Goal: Task Accomplishment & Management: Complete application form

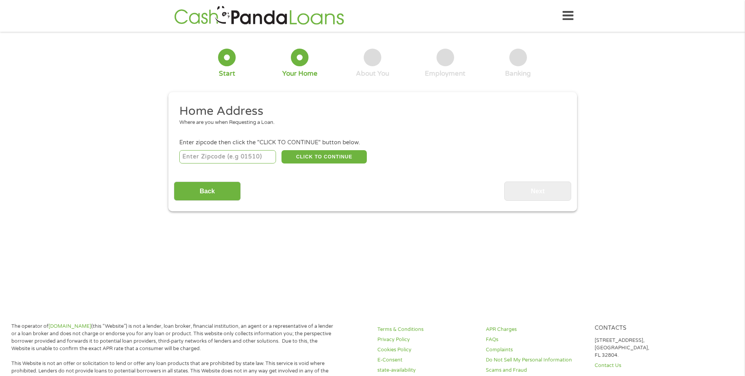
click at [244, 159] on input "number" at bounding box center [227, 156] width 97 height 13
type input "75146"
select select "[US_STATE]"
click at [305, 158] on button "CLICK TO CONTINUE" at bounding box center [324, 156] width 85 height 13
type input "75146"
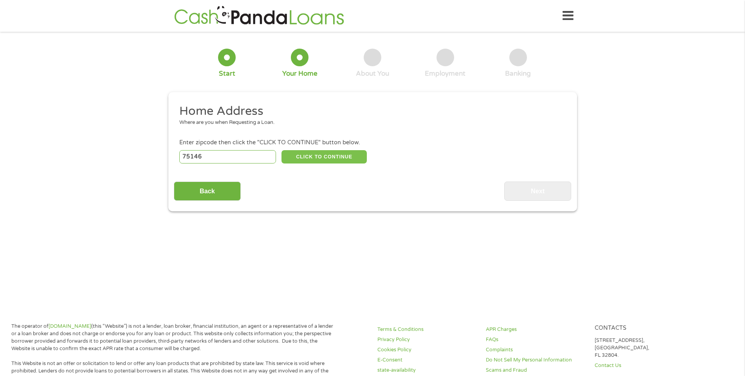
type input "[GEOGRAPHIC_DATA]"
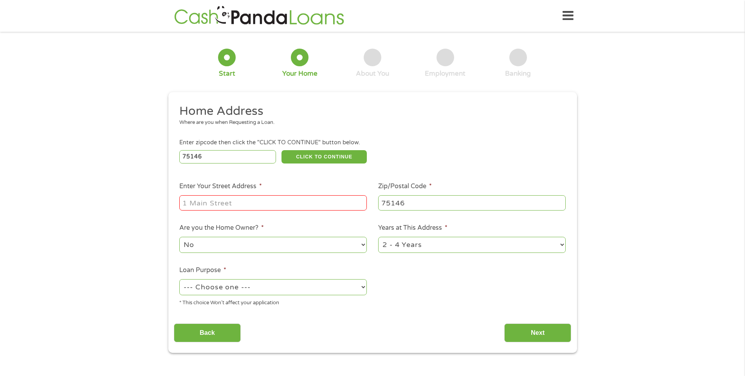
click at [277, 201] on input "Enter Your Street Address *" at bounding box center [273, 202] width 188 height 15
type input "[STREET_ADDRESS]"
click at [270, 239] on select "No Yes" at bounding box center [273, 245] width 188 height 16
click at [407, 249] on select "1 Year or less 1 - 2 Years 2 - 4 Years Over 4 Years" at bounding box center [472, 245] width 188 height 16
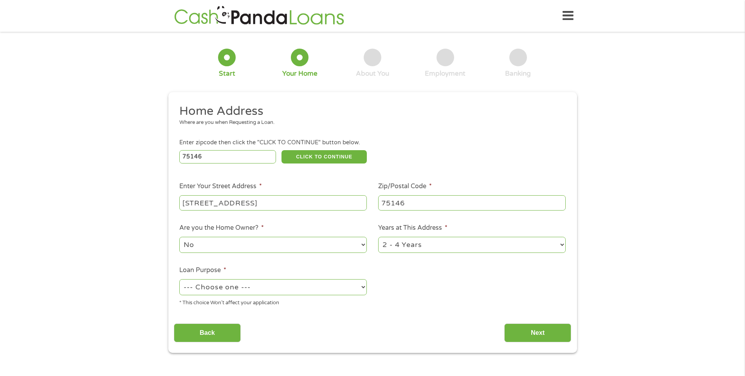
select select "12months"
click at [378, 237] on select "1 Year or less 1 - 2 Years 2 - 4 Years Over 4 Years" at bounding box center [472, 245] width 188 height 16
click at [283, 295] on select "--- Choose one --- Pay Bills Debt Consolidation Home Improvement Major Purchase…" at bounding box center [273, 287] width 188 height 16
select select "paybills"
click at [179, 279] on select "--- Choose one --- Pay Bills Debt Consolidation Home Improvement Major Purchase…" at bounding box center [273, 287] width 188 height 16
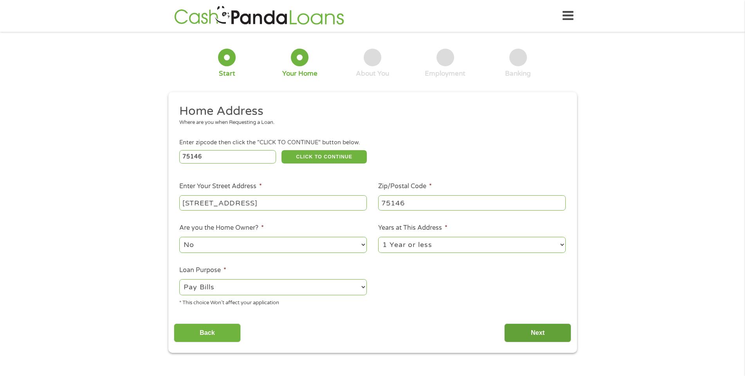
click at [539, 335] on input "Next" at bounding box center [537, 332] width 67 height 19
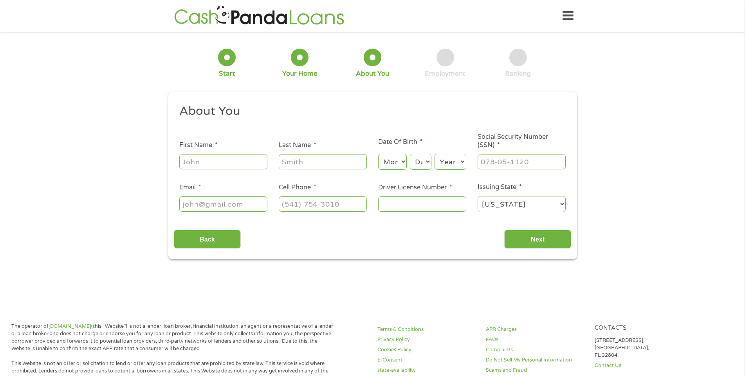
click at [226, 171] on ul "About You This field is hidden when viewing the form Title * --- Choose one ---…" at bounding box center [373, 161] width 398 height 116
click at [231, 158] on input "First Name *" at bounding box center [223, 161] width 88 height 15
type input "[PERSON_NAME]"
type input "[EMAIL_ADDRESS][DOMAIN_NAME]"
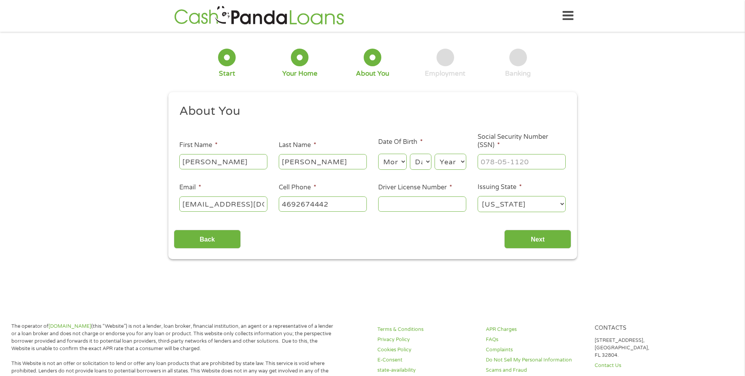
type input "[PHONE_NUMBER]"
click at [390, 162] on select "Month 1 2 3 4 5 6 7 8 9 10 11 12" at bounding box center [392, 162] width 29 height 16
select select "1"
click at [378, 154] on select "Month 1 2 3 4 5 6 7 8 9 10 11 12" at bounding box center [392, 162] width 29 height 16
click at [416, 162] on select "Day 1 2 3 4 5 6 7 8 9 10 11 12 13 14 15 16 17 18 19 20 21 22 23 24 25 26 27 28 …" at bounding box center [420, 162] width 21 height 16
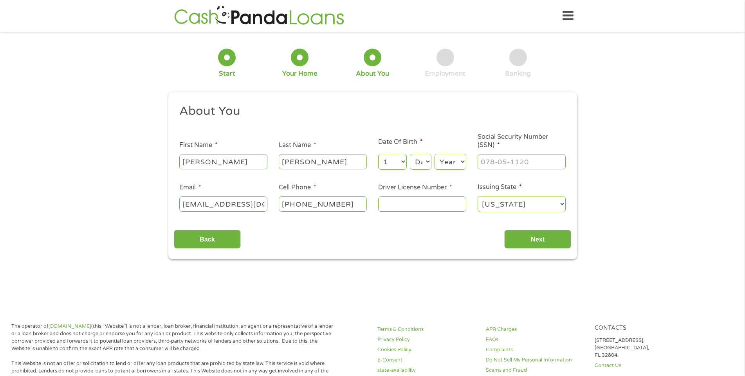
select select "1"
click at [410, 154] on select "Day 1 2 3 4 5 6 7 8 9 10 11 12 13 14 15 16 17 18 19 20 21 22 23 24 25 26 27 28 …" at bounding box center [420, 162] width 21 height 16
click at [449, 160] on select "Year [DATE] 2006 2005 2004 2003 2002 2001 2000 1999 1998 1997 1996 1995 1994 19…" at bounding box center [451, 162] width 32 height 16
click at [435, 154] on select "Year [DATE] 2006 2005 2004 2003 2002 2001 2000 1999 1998 1997 1996 1995 1994 19…" at bounding box center [451, 162] width 32 height 16
drag, startPoint x: 436, startPoint y: 152, endPoint x: 447, endPoint y: 153, distance: 11.0
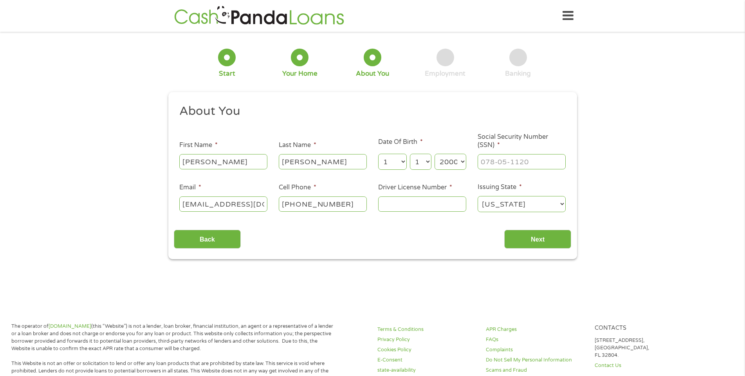
click at [441, 151] on div "Month Month 1 2 3 4 5 6 7 8 9 10 11 12 Day Day 1 2 3 4 5 6 7 8 9 10 11 12 13 14…" at bounding box center [422, 161] width 88 height 22
click at [446, 154] on select "Year [DATE] 2006 2005 2004 2003 2002 2001 2000 1999 1998 1997 1996 1995 1994 19…" at bounding box center [451, 162] width 32 height 16
select select "2001"
click at [435, 154] on select "Year [DATE] 2006 2005 2004 2003 2002 2001 2000 1999 1998 1997 1996 1995 1994 19…" at bounding box center [451, 162] width 32 height 16
click at [488, 163] on input "___-__-____" at bounding box center [522, 161] width 88 height 15
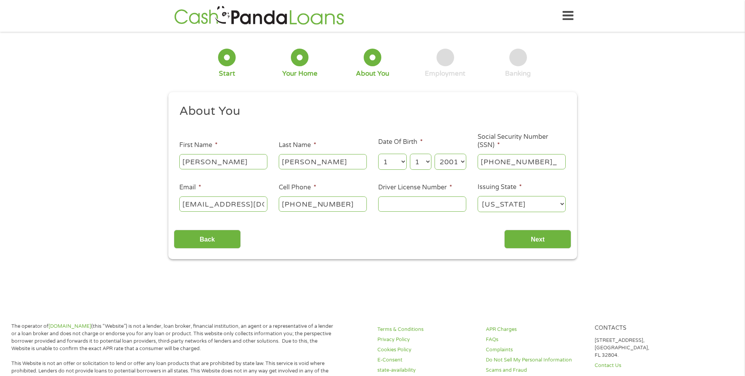
type input "661-03-5284"
click at [422, 202] on input "Driver License Number *" at bounding box center [422, 203] width 88 height 15
type input "44721310"
click at [540, 249] on div "This field is hidden when viewing the form gclid CjwKCAjwlOrFBhBaEiwAw4bYDWCfvZ…" at bounding box center [372, 175] width 409 height 167
click at [545, 239] on input "Next" at bounding box center [537, 239] width 67 height 19
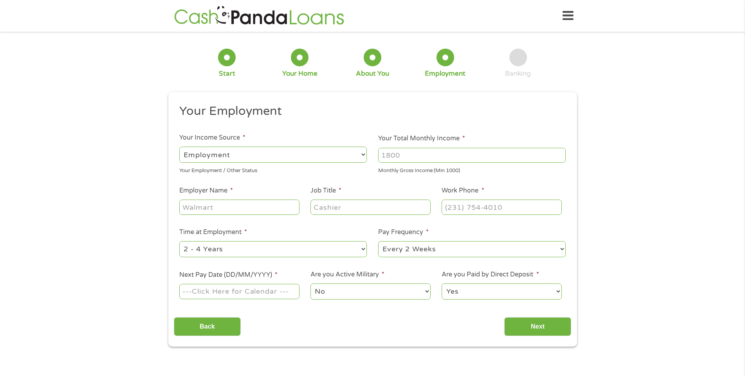
click at [255, 150] on select "--- Choose one --- Employment [DEMOGRAPHIC_DATA] Benefits" at bounding box center [273, 154] width 188 height 16
click at [179, 146] on select "--- Choose one --- Employment [DEMOGRAPHIC_DATA] Benefits" at bounding box center [273, 154] width 188 height 16
click at [255, 156] on select "--- Choose one --- Employment [DEMOGRAPHIC_DATA] Benefits" at bounding box center [273, 154] width 188 height 16
select select "benefits"
click at [179, 146] on select "--- Choose one --- Employment [DEMOGRAPHIC_DATA] Benefits" at bounding box center [273, 154] width 188 height 16
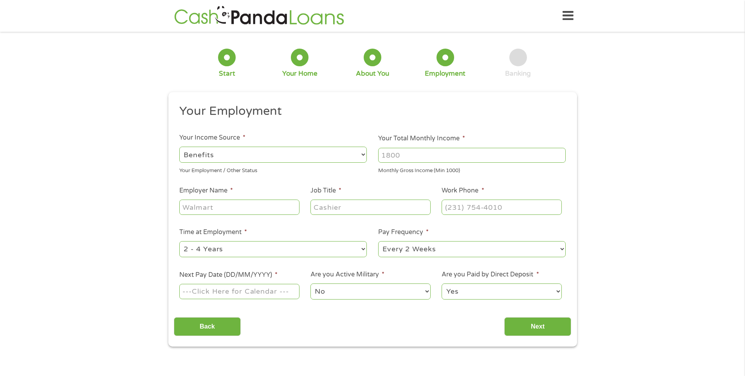
type input "Other"
type input "[PHONE_NUMBER]"
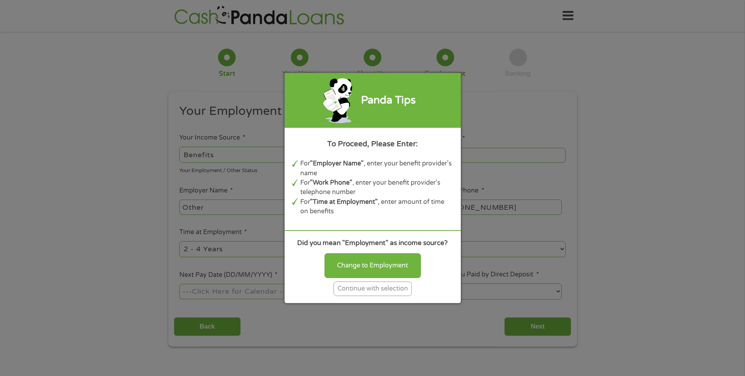
click at [382, 293] on div "Continue with selection" at bounding box center [373, 288] width 78 height 14
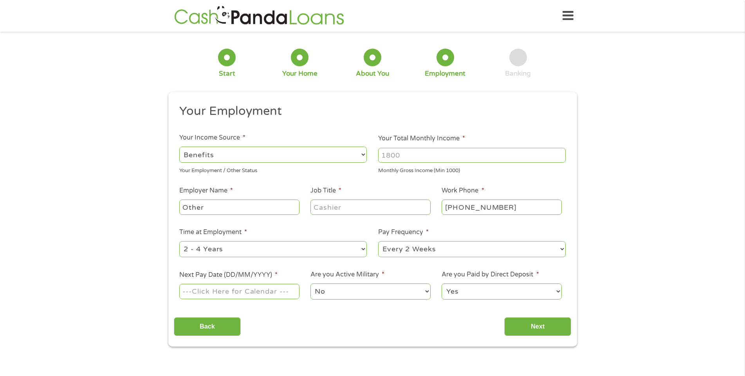
click at [336, 152] on select "--- Choose one --- Employment [DEMOGRAPHIC_DATA] Benefits" at bounding box center [273, 154] width 188 height 16
select select "fullTime"
click at [179, 146] on select "--- Choose one --- Employment [DEMOGRAPHIC_DATA] Benefits" at bounding box center [273, 154] width 188 height 16
click at [264, 210] on input "Other" at bounding box center [239, 206] width 120 height 15
